Goal: Find specific page/section: Find specific page/section

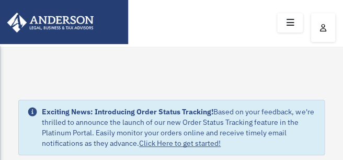
click at [288, 21] on icon at bounding box center [289, 23] width 15 height 16
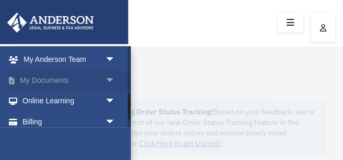
scroll to position [145, 0]
click at [49, 77] on link "My Documents arrow_drop_down" at bounding box center [68, 79] width 123 height 21
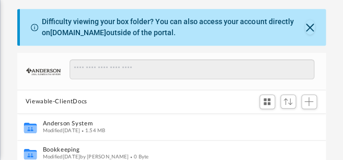
scroll to position [78, 0]
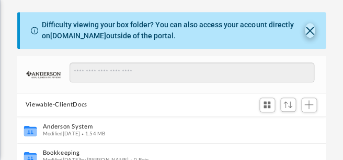
click at [309, 27] on button "Close" at bounding box center [310, 30] width 10 height 15
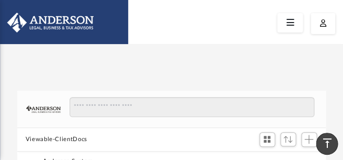
scroll to position [0, 0]
click at [293, 22] on icon at bounding box center [289, 23] width 15 height 16
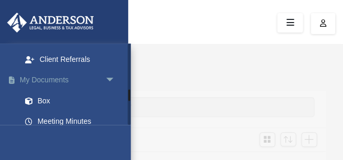
scroll to position [333, 0]
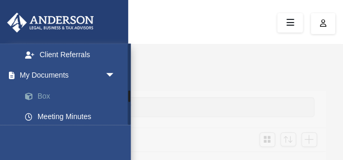
click at [41, 89] on link "Box" at bounding box center [73, 95] width 116 height 21
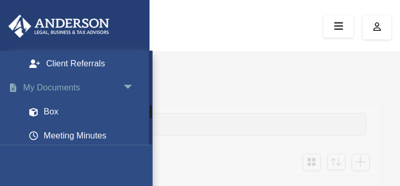
scroll to position [0, 0]
click at [60, 72] on link "My Documents arrow_drop_down" at bounding box center [68, 75] width 123 height 21
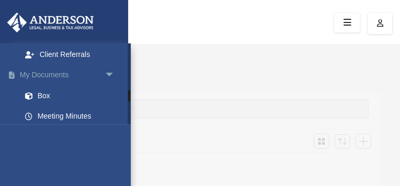
scroll to position [333, 0]
click at [54, 66] on link "My Documents arrow_drop_down" at bounding box center [68, 75] width 123 height 21
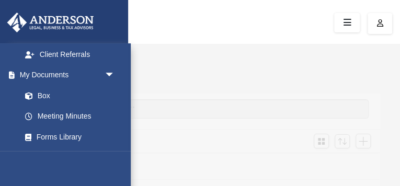
scroll to position [0, 0]
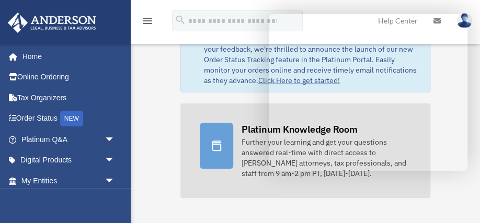
scroll to position [31, 0]
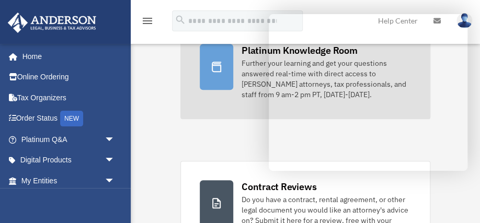
scroll to position [112, 0]
